Goal: Information Seeking & Learning: Learn about a topic

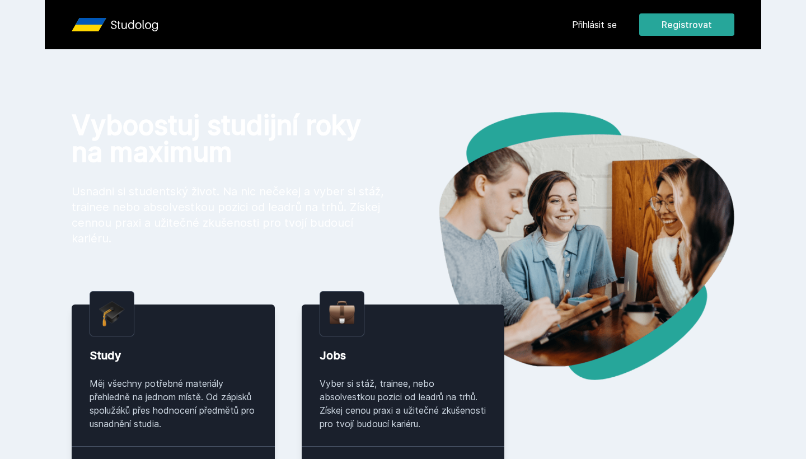
click at [604, 17] on div "[PERSON_NAME] dostávat tipy ohledně studia, nových testů, hodnocení učitelů a p…" at bounding box center [403, 50] width 806 height 100
click at [596, 27] on div "[PERSON_NAME] dostávat tipy ohledně studia, nových testů, hodnocení učitelů a p…" at bounding box center [403, 50] width 806 height 100
click at [416, 73] on button "Ne" at bounding box center [405, 72] width 40 height 28
click at [585, 27] on link "Přihlásit se" at bounding box center [594, 24] width 45 height 13
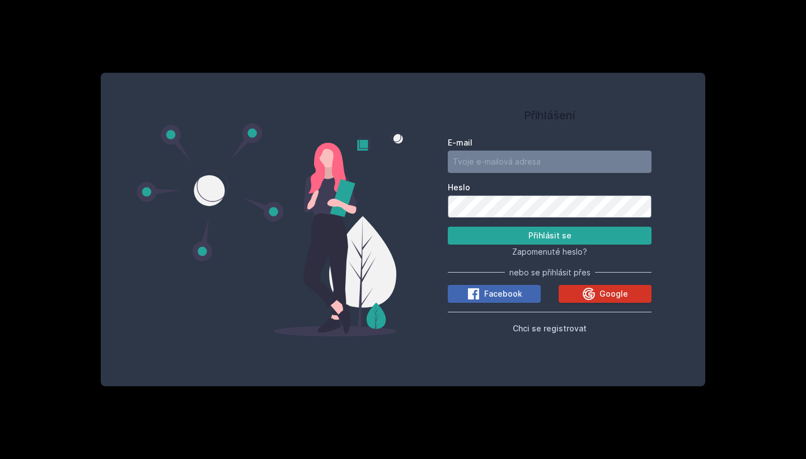
click at [578, 290] on button "Google" at bounding box center [604, 294] width 93 height 18
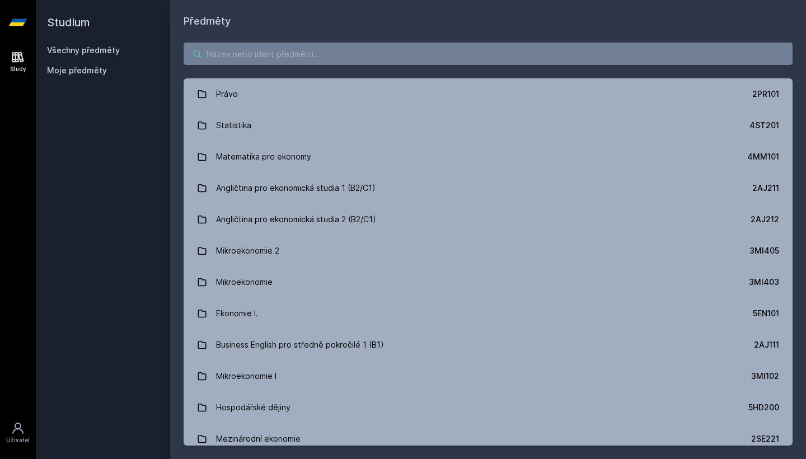
click at [366, 49] on input "search" at bounding box center [488, 54] width 609 height 22
paste input "1FP426"
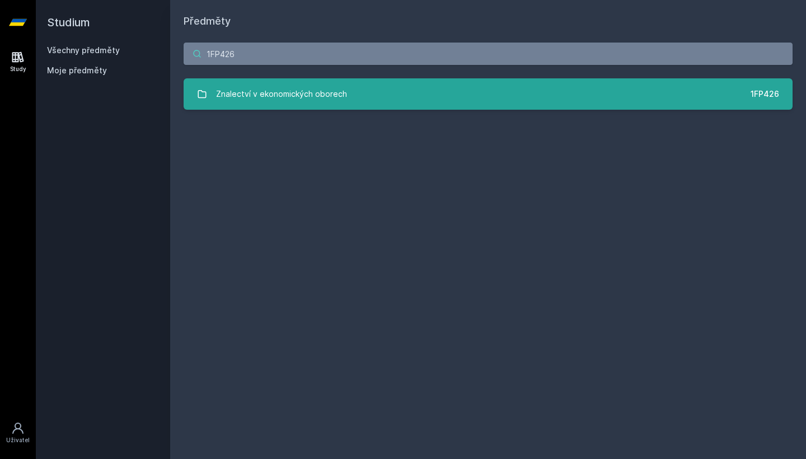
type input "1FP426"
click at [314, 95] on div "Znalectví v ekonomických oborech" at bounding box center [281, 94] width 131 height 22
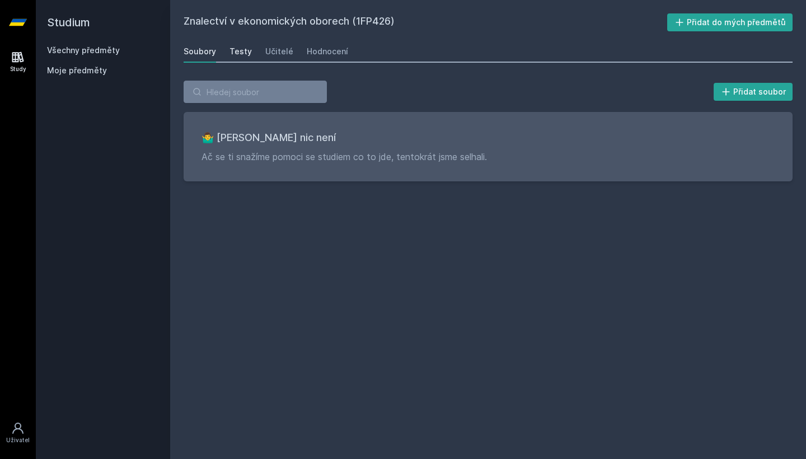
click at [247, 51] on div "Testy" at bounding box center [240, 51] width 22 height 11
click at [269, 51] on div "Učitelé" at bounding box center [279, 51] width 28 height 11
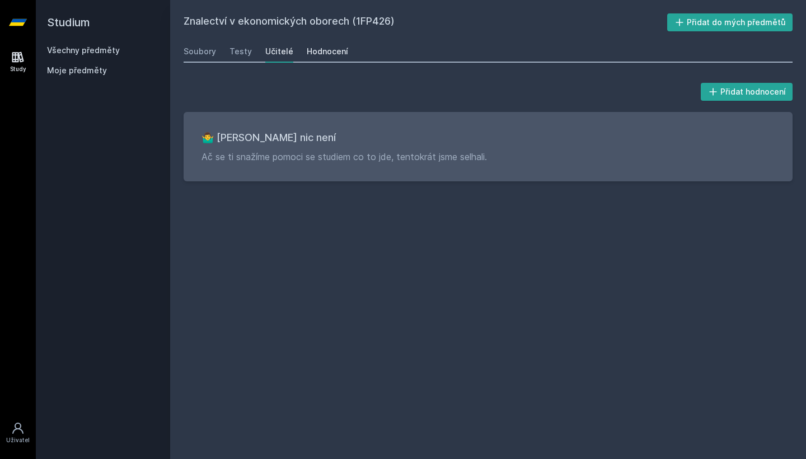
click at [308, 55] on div "Hodnocení" at bounding box center [327, 51] width 41 height 11
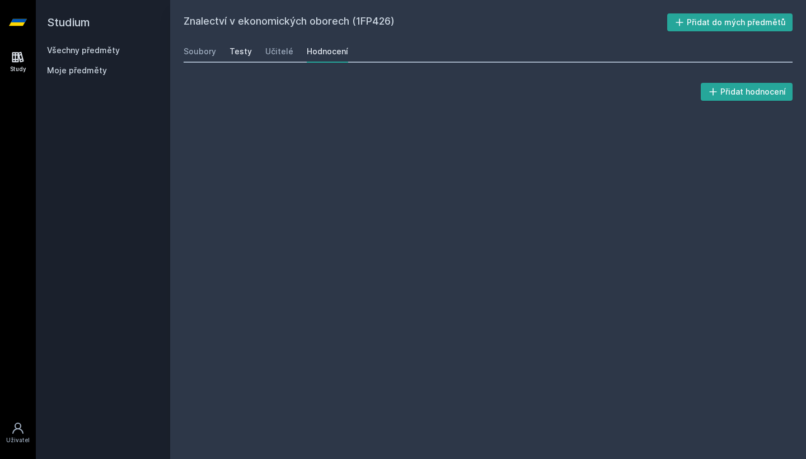
click at [234, 51] on div "Testy" at bounding box center [240, 51] width 22 height 11
